Goal: Find specific page/section: Find specific page/section

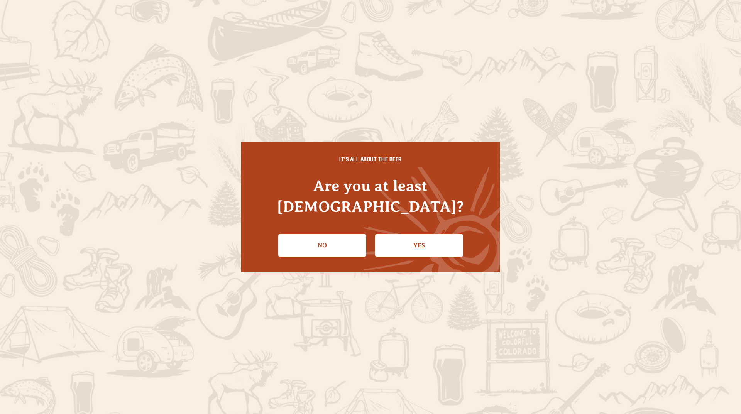
click at [407, 236] on link "Yes" at bounding box center [419, 245] width 88 height 22
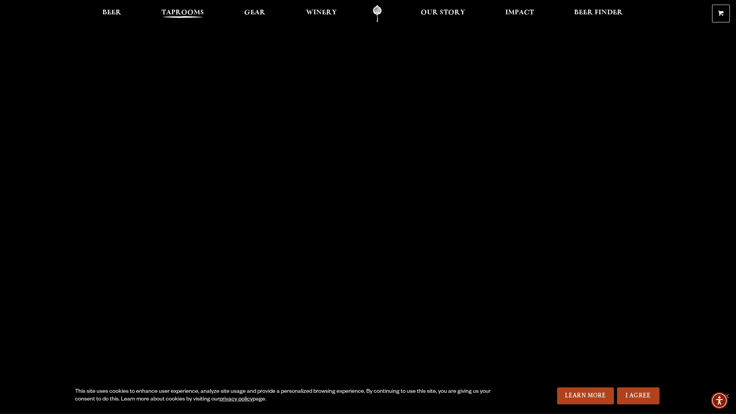
click at [187, 10] on span "Taprooms" at bounding box center [182, 13] width 42 height 6
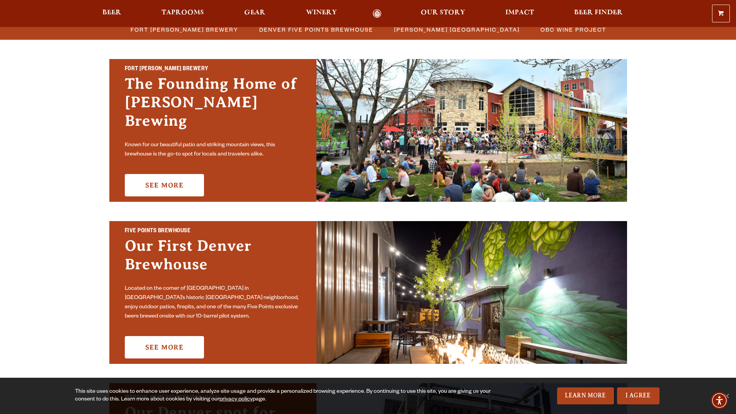
scroll to position [116, 0]
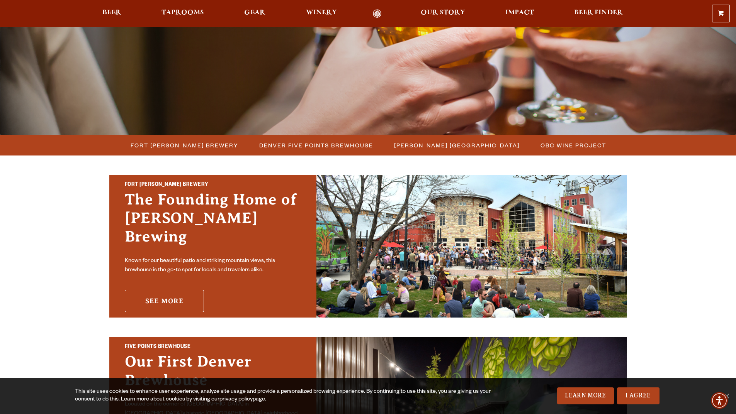
click at [186, 302] on link "See More" at bounding box center [164, 301] width 79 height 22
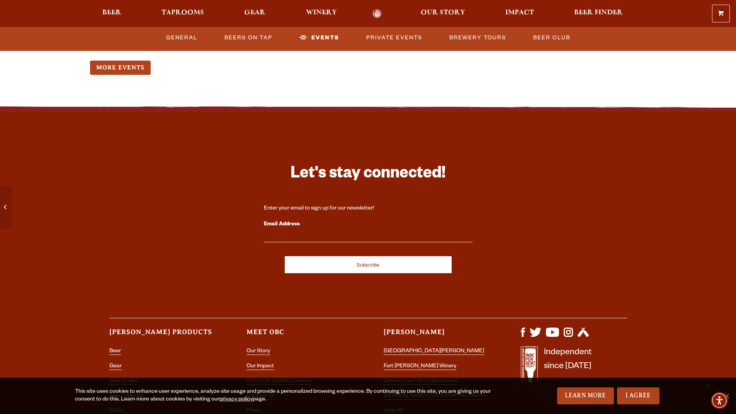
scroll to position [3255, 0]
